Goal: Find specific page/section: Find specific page/section

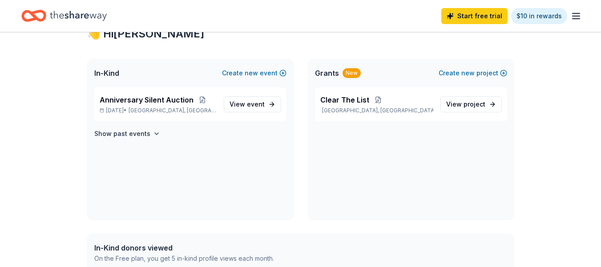
scroll to position [178, 0]
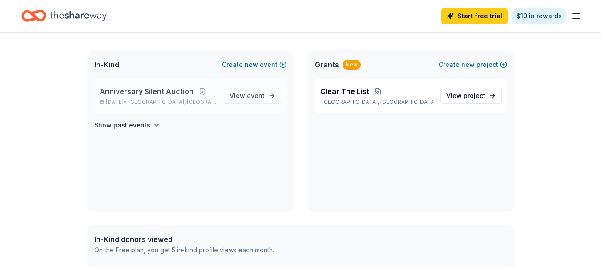
click at [149, 96] on span "Anniversary Silent Auction" at bounding box center [147, 91] width 94 height 11
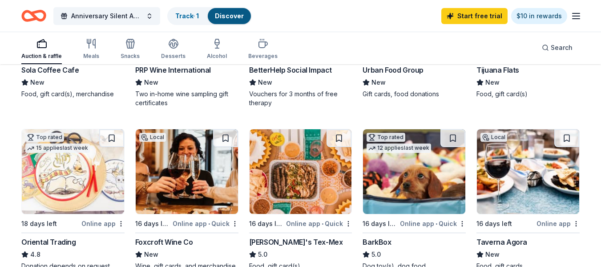
scroll to position [223, 0]
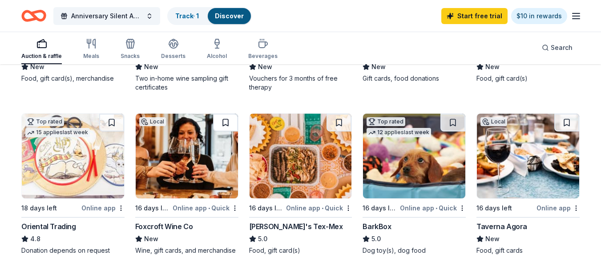
click at [223, 123] on button at bounding box center [225, 122] width 25 height 18
click at [197, 13] on link "Track · 2" at bounding box center [187, 16] width 25 height 8
click at [231, 17] on link "Discover" at bounding box center [230, 16] width 29 height 8
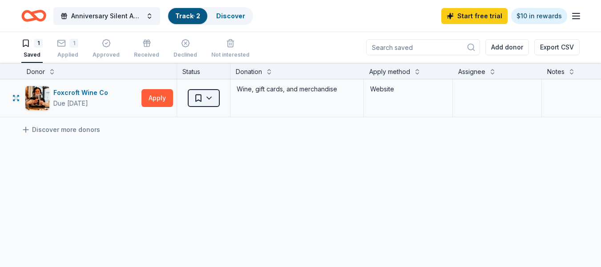
click at [215, 95] on html "Anniversary Silent Auction Track · 2 Discover Start free trial $10 in rewards 1…" at bounding box center [300, 133] width 601 height 267
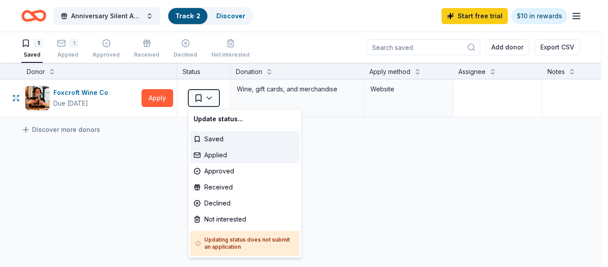
click at [207, 151] on div "Applied" at bounding box center [244, 155] width 109 height 16
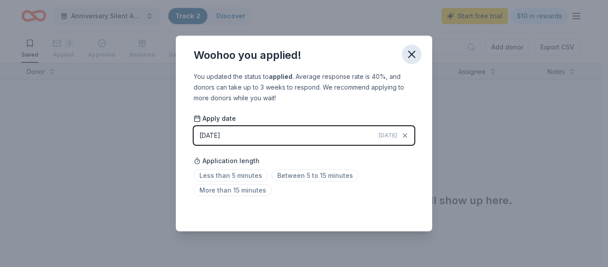
click at [416, 53] on icon "button" at bounding box center [411, 54] width 12 height 12
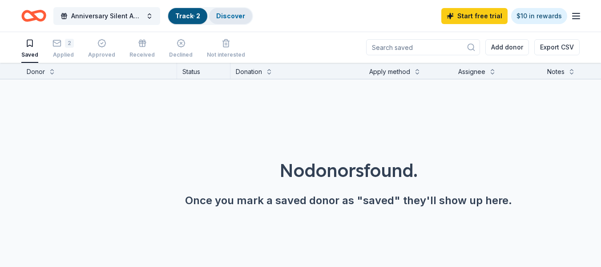
click at [227, 13] on link "Discover" at bounding box center [230, 16] width 29 height 8
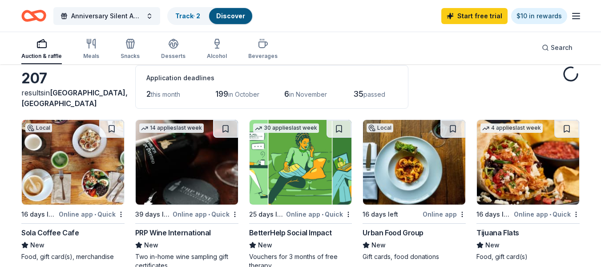
scroll to position [89, 0]
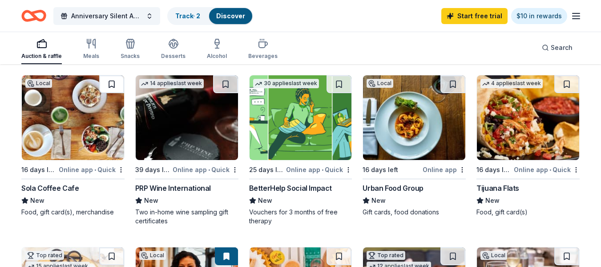
click at [109, 81] on button at bounding box center [111, 84] width 25 height 18
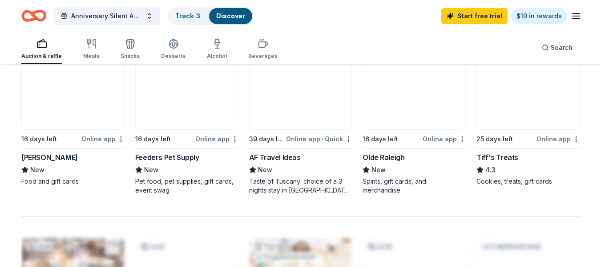
scroll to position [623, 0]
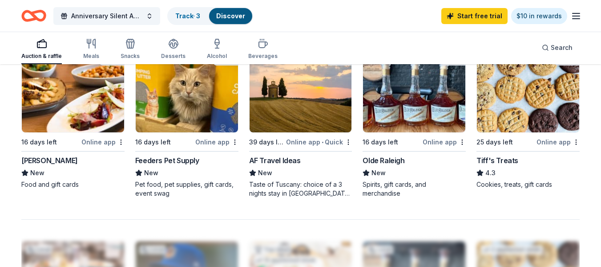
click at [98, 48] on div "Auction & raffle Meals Snacks Desserts Alcohol Beverages" at bounding box center [149, 49] width 256 height 29
click at [97, 48] on div "button" at bounding box center [91, 43] width 16 height 11
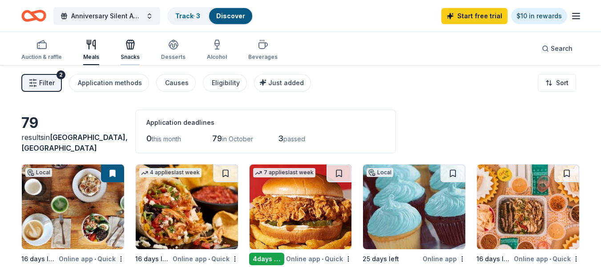
click at [125, 49] on icon "button" at bounding box center [130, 44] width 11 height 11
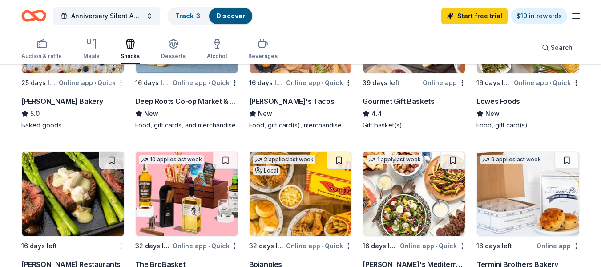
scroll to position [312, 0]
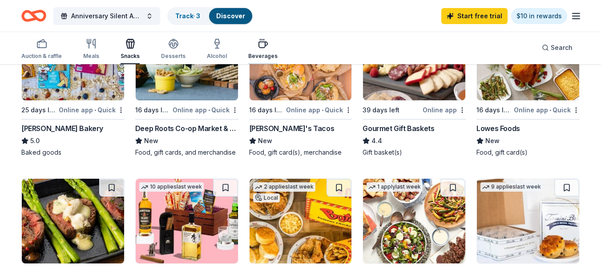
click at [258, 47] on icon "button" at bounding box center [263, 43] width 11 height 11
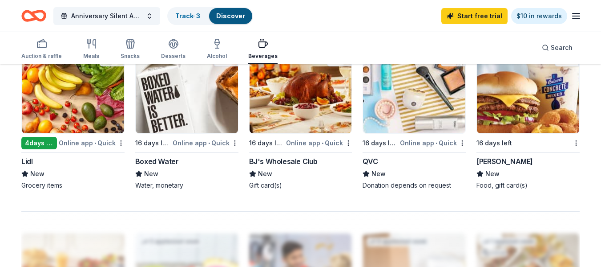
scroll to position [579, 0]
